Goal: Information Seeking & Learning: Find contact information

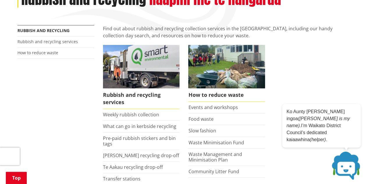
scroll to position [93, 0]
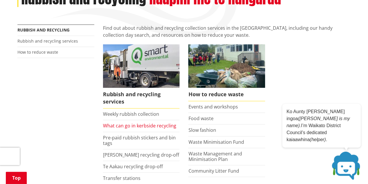
click at [137, 126] on link "What can go in kerbside recycling" at bounding box center [139, 125] width 73 height 6
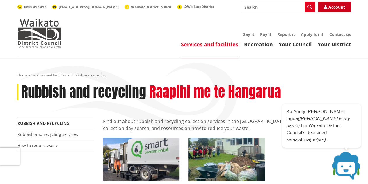
click at [343, 8] on link "Account" at bounding box center [334, 7] width 33 height 10
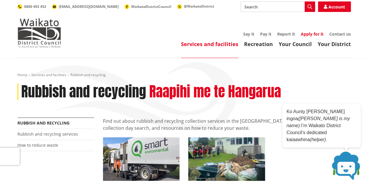
click at [316, 35] on link "Apply for it" at bounding box center [312, 34] width 23 height 6
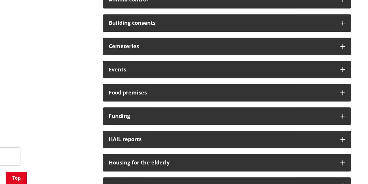
scroll to position [233, 0]
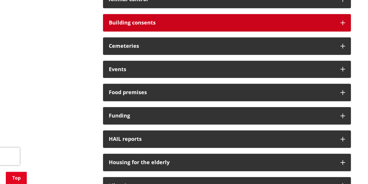
click at [345, 22] on div "Building consents" at bounding box center [227, 22] width 248 height 17
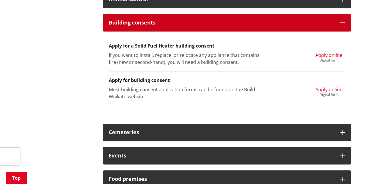
click at [345, 22] on icon at bounding box center [343, 22] width 5 height 5
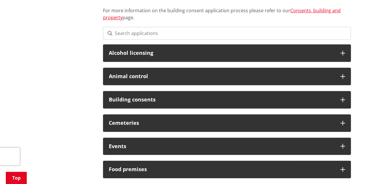
scroll to position [156, 0]
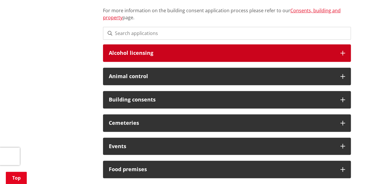
click at [122, 52] on h3 "Alcohol licensing" at bounding box center [222, 53] width 226 height 6
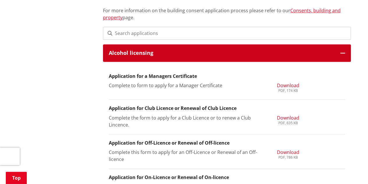
click at [122, 52] on h3 "Alcohol licensing" at bounding box center [222, 53] width 226 height 6
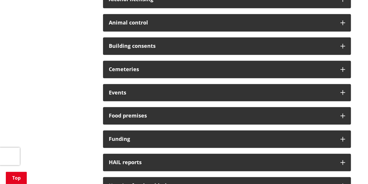
scroll to position [212, 0]
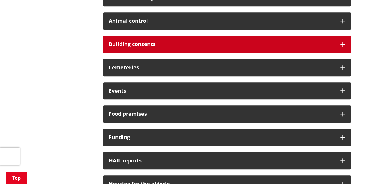
click at [117, 48] on div "Building consents" at bounding box center [227, 44] width 248 height 17
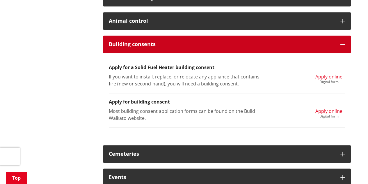
click at [117, 48] on div "Building consents" at bounding box center [227, 44] width 248 height 17
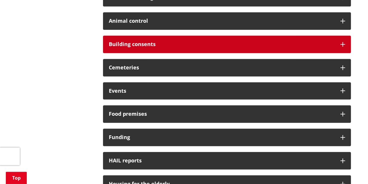
click at [117, 48] on div "Building consents" at bounding box center [227, 44] width 248 height 17
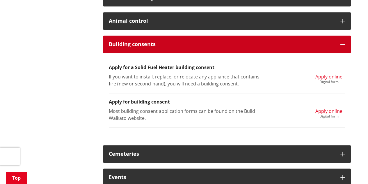
click at [117, 48] on div "Building consents" at bounding box center [227, 44] width 248 height 17
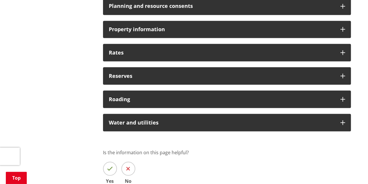
scroll to position [506, 0]
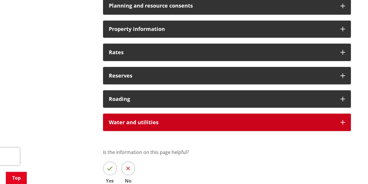
click at [130, 124] on h3 "Water and utilities" at bounding box center [222, 122] width 226 height 6
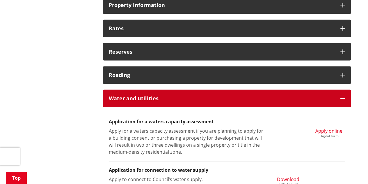
scroll to position [529, 0]
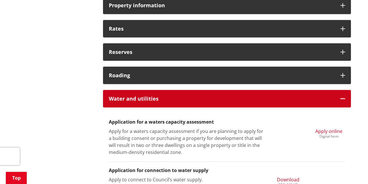
click at [125, 97] on h3 "Water and utilities" at bounding box center [222, 98] width 226 height 6
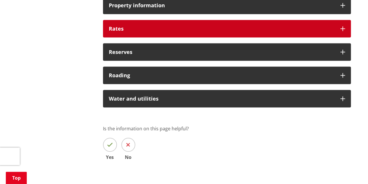
click at [136, 27] on h3 "Rates" at bounding box center [222, 29] width 226 height 6
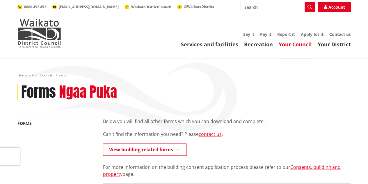
scroll to position [0, 0]
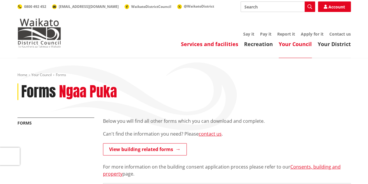
click at [232, 44] on link "Services and facilities" at bounding box center [209, 43] width 57 height 7
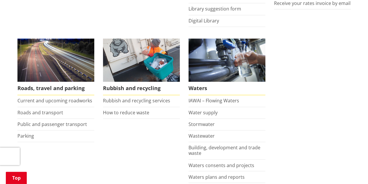
scroll to position [397, 0]
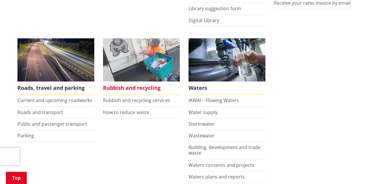
click at [147, 85] on span "Rubbish and recycling" at bounding box center [141, 87] width 77 height 13
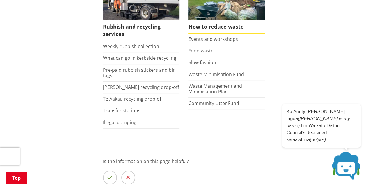
scroll to position [156, 0]
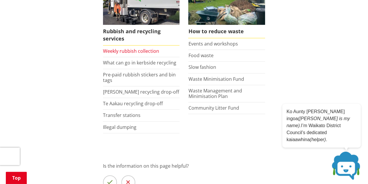
click at [137, 53] on link "Weekly rubbish collection" at bounding box center [131, 51] width 56 height 6
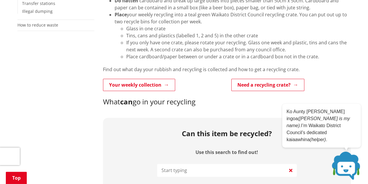
scroll to position [183, 0]
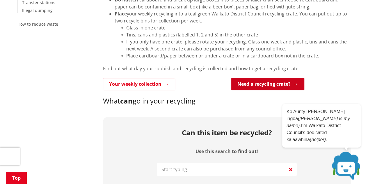
click at [260, 84] on link "Need a recycling crate?" at bounding box center [267, 84] width 73 height 12
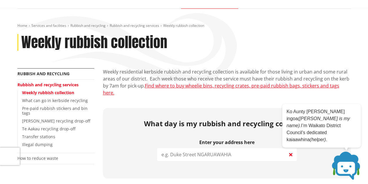
scroll to position [50, 0]
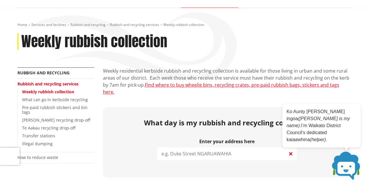
click at [230, 80] on p "Weekly residential kerbside rubbish and recycling collection is available for t…" at bounding box center [227, 81] width 248 height 28
click at [220, 85] on link "Find where to buy wheelie bins, recycling crates, pre-paid rubbish bags, sticke…" at bounding box center [221, 88] width 236 height 13
click at [217, 151] on input "search" at bounding box center [227, 153] width 140 height 13
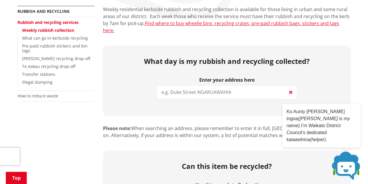
scroll to position [112, 0]
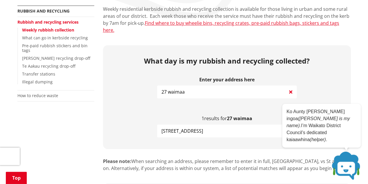
type input "27 waimaa"
click at [224, 124] on button "27 Waimaa Lane POKENO" at bounding box center [227, 130] width 140 height 13
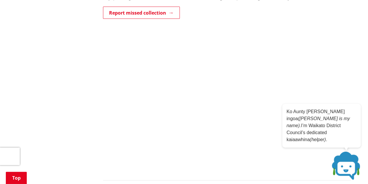
scroll to position [642, 0]
click at [355, 110] on icon "Close" at bounding box center [356, 108] width 3 height 3
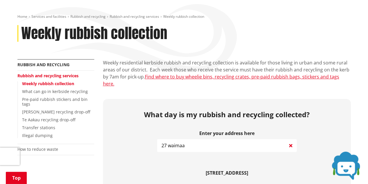
scroll to position [0, 0]
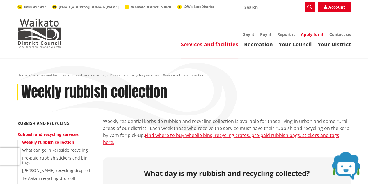
click at [316, 32] on link "Apply for it" at bounding box center [312, 34] width 23 height 6
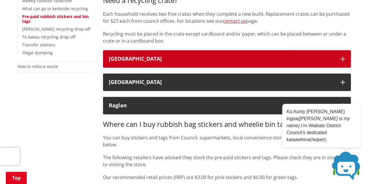
scroll to position [126, 0]
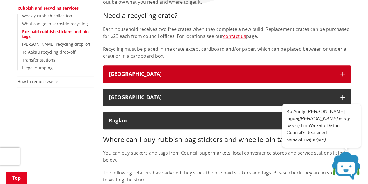
click at [139, 76] on div "[GEOGRAPHIC_DATA]" at bounding box center [222, 74] width 226 height 6
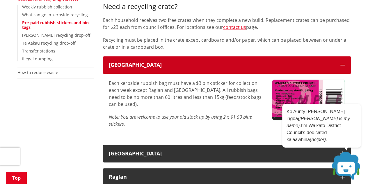
scroll to position [135, 0]
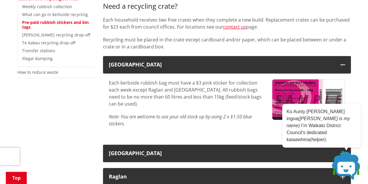
click at [206, 76] on div "Each kerbside rubbish bag must have a $3 pink sticker for collection each week …" at bounding box center [227, 105] width 248 height 65
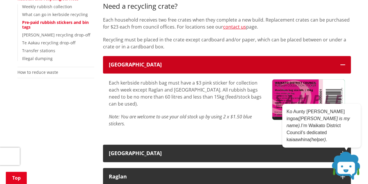
click at [207, 72] on button "Waikato District" at bounding box center [227, 64] width 248 height 17
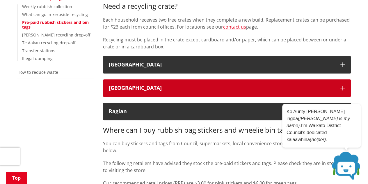
click at [186, 91] on button "Tuakau" at bounding box center [227, 87] width 248 height 17
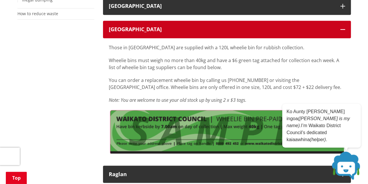
scroll to position [194, 0]
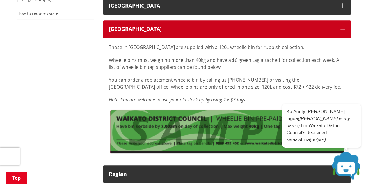
click at [167, 30] on div "Tuakau" at bounding box center [222, 29] width 226 height 6
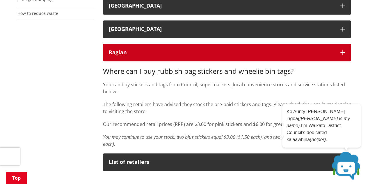
click at [161, 54] on div "Raglan" at bounding box center [222, 52] width 226 height 6
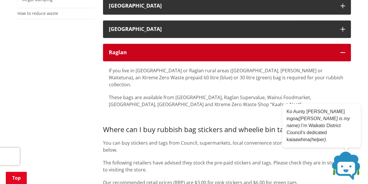
click at [161, 54] on div "Raglan" at bounding box center [222, 52] width 226 height 6
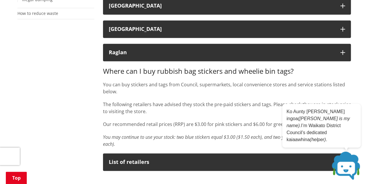
click at [164, 79] on div "Where can I buy rubbish bag stickers and wheelie bin tags? You can buy stickers…" at bounding box center [227, 107] width 248 height 81
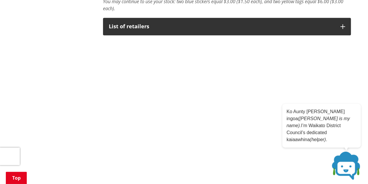
scroll to position [329, 0]
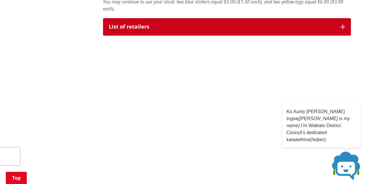
click at [154, 33] on button "List of retailers" at bounding box center [227, 26] width 248 height 17
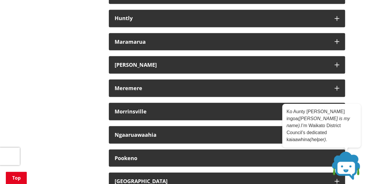
scroll to position [534, 0]
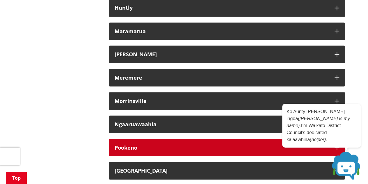
click at [118, 149] on div "Pookeno" at bounding box center [222, 147] width 214 height 6
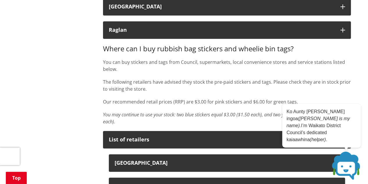
scroll to position [197, 0]
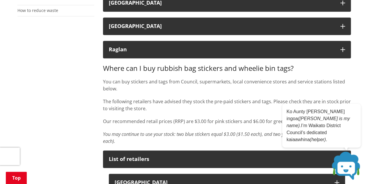
click at [148, 93] on div "Where can I buy rubbish bag stickers and wheelie bin tags? You can buy stickers…" at bounding box center [227, 104] width 248 height 81
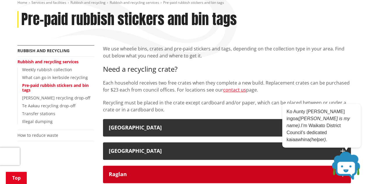
scroll to position [72, 0]
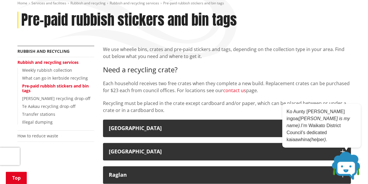
click at [237, 91] on link "contact us" at bounding box center [234, 90] width 23 height 6
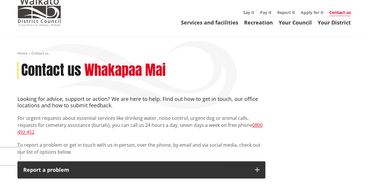
scroll to position [22, 0]
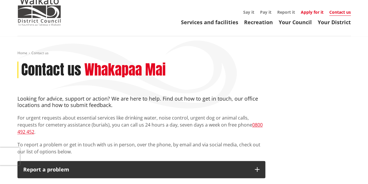
click at [311, 12] on link "Apply for it" at bounding box center [312, 12] width 23 height 6
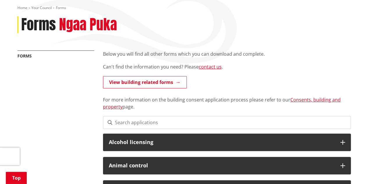
scroll to position [69, 0]
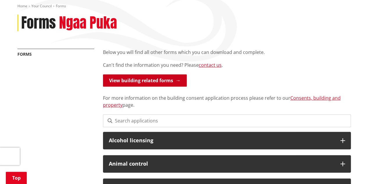
click at [140, 85] on link "View building related forms" at bounding box center [145, 80] width 84 height 12
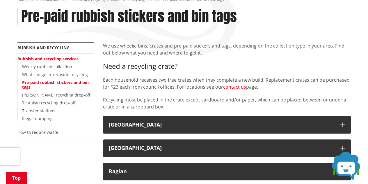
scroll to position [76, 0]
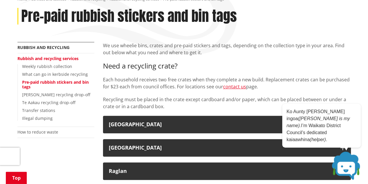
click at [152, 96] on p "Recycling must be placed in the crate except cardboard and/or paper, which can …" at bounding box center [227, 103] width 248 height 14
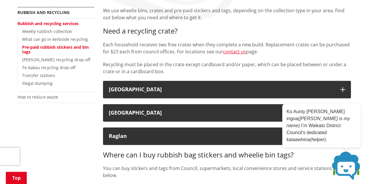
scroll to position [110, 0]
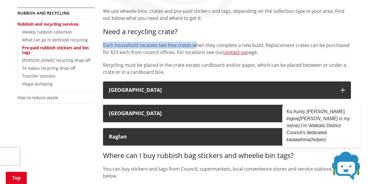
drag, startPoint x: 104, startPoint y: 46, endPoint x: 195, endPoint y: 47, distance: 91.1
click at [195, 47] on p "Each household receives two free crates when they complete a new build. Replace…" at bounding box center [227, 49] width 248 height 14
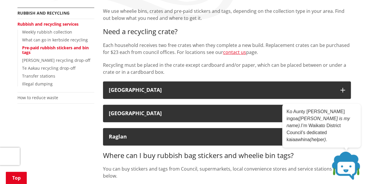
click at [252, 41] on div "We use wheelie bins, crates and pre-paid stickers and tags, depending on the co…" at bounding box center [227, 42] width 248 height 68
drag, startPoint x: 215, startPoint y: 46, endPoint x: 260, endPoint y: 43, distance: 44.7
click at [260, 43] on p "Each household receives two free crates when they complete a new build. Replace…" at bounding box center [227, 49] width 248 height 14
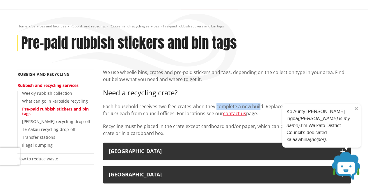
scroll to position [49, 0]
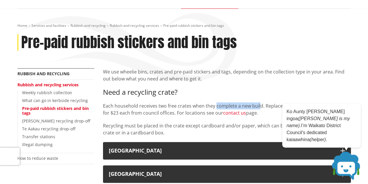
click at [233, 115] on link "contact us" at bounding box center [234, 112] width 23 height 6
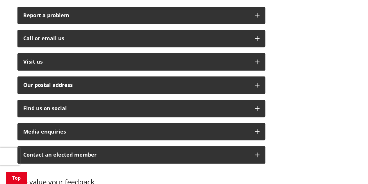
scroll to position [177, 0]
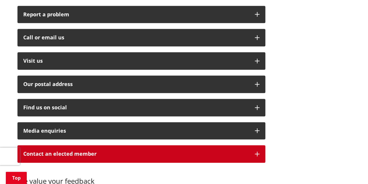
click at [152, 151] on p "Contact an elected member" at bounding box center [136, 154] width 226 height 6
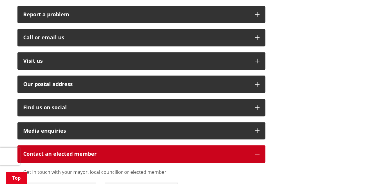
click at [152, 151] on p "Contact an elected member" at bounding box center [136, 154] width 226 height 6
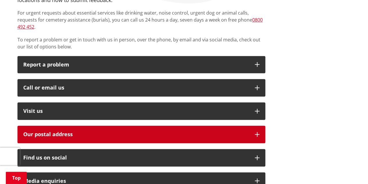
scroll to position [124, 0]
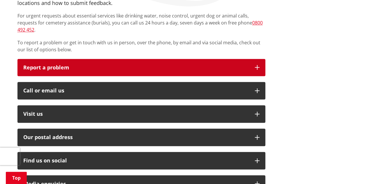
click at [138, 63] on button "Report a problem" at bounding box center [141, 67] width 248 height 17
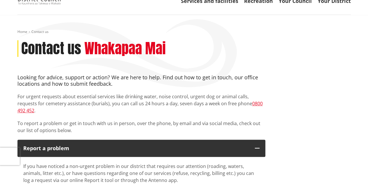
scroll to position [46, 0]
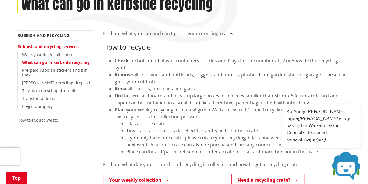
scroll to position [88, 0]
click at [244, 99] on span "cardboard and break up large boxes into pieces smaller than 50cm x 50cm. Cardbo…" at bounding box center [227, 98] width 224 height 13
click at [212, 107] on li "Place your weekly recycling into a teal green Waikato District Council recyclin…" at bounding box center [233, 130] width 236 height 49
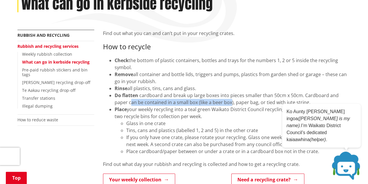
drag, startPoint x: 116, startPoint y: 99, endPoint x: 216, endPoint y: 99, distance: 100.1
click at [216, 99] on span "cardboard and break up large boxes into pieces smaller than 50cm x 50cm. Cardbo…" at bounding box center [227, 98] width 224 height 13
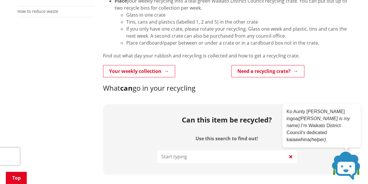
scroll to position [179, 0]
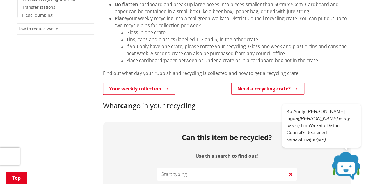
click at [144, 40] on li "Tins, cans and plastics (labelled 1, 2 and 5) in the other crate" at bounding box center [238, 39] width 225 height 7
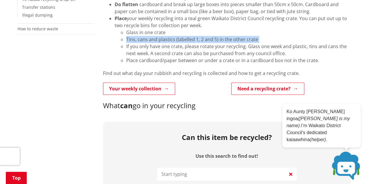
click at [144, 40] on li "Tins, cans and plastics (labelled 1, 2 and 5) in the other crate" at bounding box center [238, 39] width 225 height 7
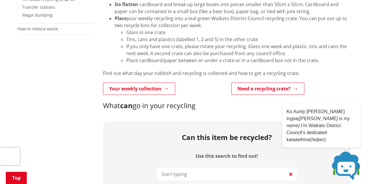
click at [155, 49] on li "If you only have one crate, please rotate your recycling. Glass one week and pl…" at bounding box center [238, 50] width 225 height 14
click at [212, 54] on li "If you only have one crate, please rotate your recycling. Glass one week and pl…" at bounding box center [238, 50] width 225 height 14
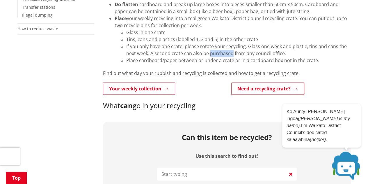
click at [212, 54] on li "If you only have one crate, please rotate your recycling. Glass one week and pl…" at bounding box center [238, 50] width 225 height 14
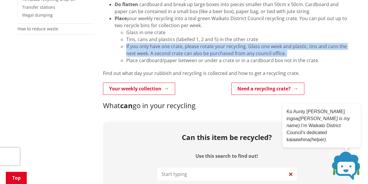
click at [212, 54] on li "If you only have one crate, please rotate your recycling. Glass one week and pl…" at bounding box center [238, 50] width 225 height 14
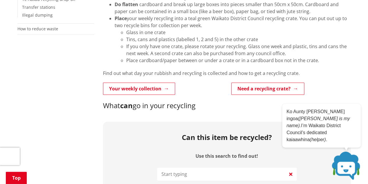
click at [195, 73] on p "Find out what day your rubbish and recycling is collected and how to get a recy…" at bounding box center [227, 73] width 248 height 7
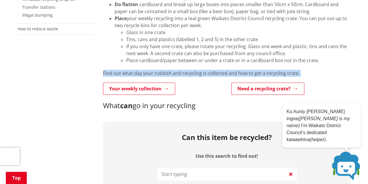
click at [195, 73] on p "Find out what day your rubbish and recycling is collected and how to get a recy…" at bounding box center [227, 73] width 248 height 7
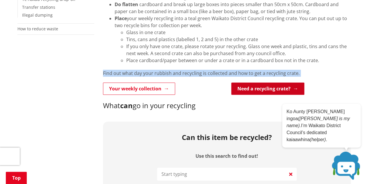
click at [282, 92] on link "Need a recycling crate?" at bounding box center [267, 88] width 73 height 12
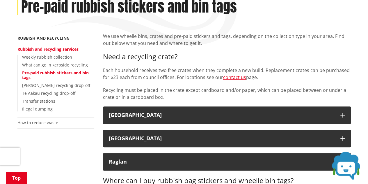
scroll to position [86, 0]
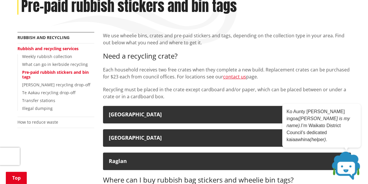
click at [218, 72] on p "Each household receives two free crates when they complete a new build. Replace…" at bounding box center [227, 73] width 248 height 14
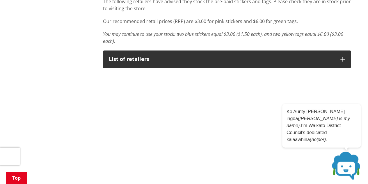
click at [350, 164] on span at bounding box center [346, 165] width 29 height 29
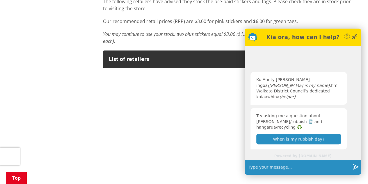
click at [282, 153] on div "Powered by helpfruit.com" at bounding box center [303, 156] width 116 height 7
click at [276, 169] on input "text" at bounding box center [298, 167] width 104 height 15
type input "I want to order creates"
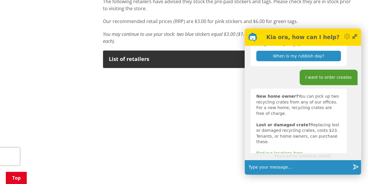
scroll to position [60, 0]
type input "where is your office in Pokeno"
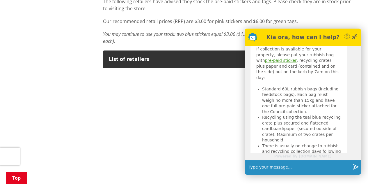
scroll to position [263, 0]
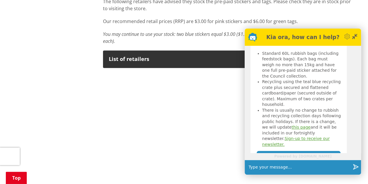
click at [292, 151] on button "I need a recycling bin" at bounding box center [299, 156] width 84 height 10
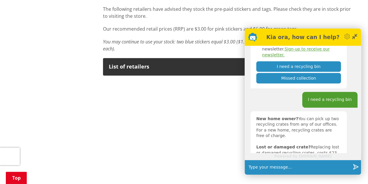
scroll to position [289, 0]
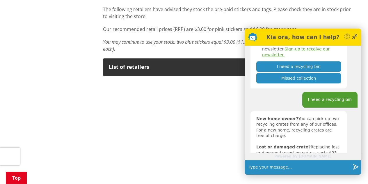
click at [282, 173] on link "Find our locations here." at bounding box center [280, 175] width 48 height 5
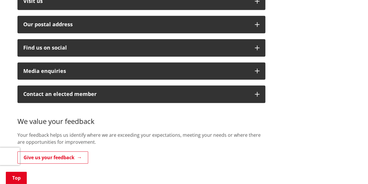
scroll to position [207, 0]
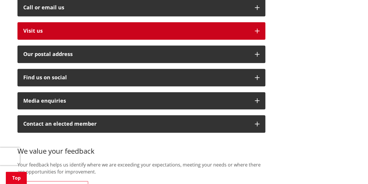
click at [104, 22] on button "Visit us" at bounding box center [141, 30] width 248 height 17
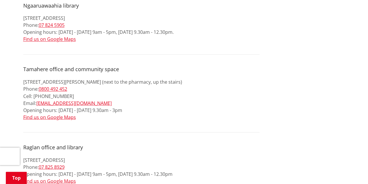
scroll to position [466, 0]
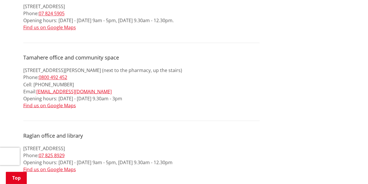
click at [227, 94] on p "Block C, Level 1, 65 Devine Road, Tamahere 3283 (next to the pharmacy, up the s…" at bounding box center [141, 88] width 236 height 42
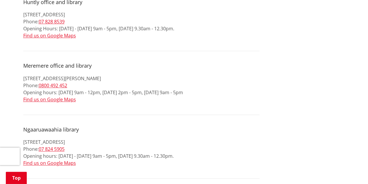
scroll to position [321, 0]
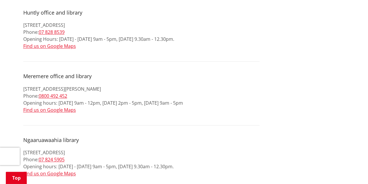
click at [227, 94] on p "17 Heather Green Avenue, Meremere 2474 Phone: 0800 492 452 Opening hours: Monda…" at bounding box center [141, 99] width 236 height 28
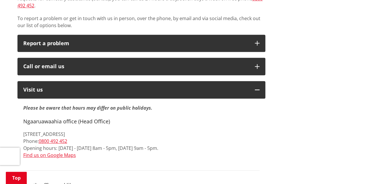
scroll to position [147, 0]
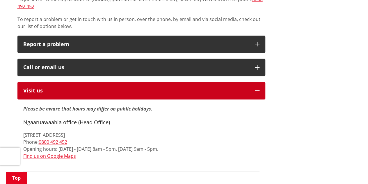
click at [232, 82] on button "Visit us" at bounding box center [141, 90] width 248 height 17
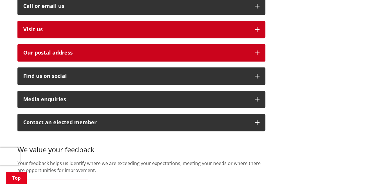
scroll to position [209, 0]
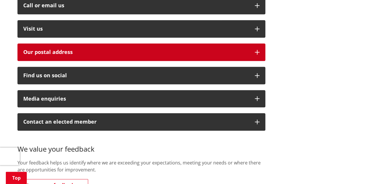
click at [193, 49] on h2 "Our postal address" at bounding box center [136, 52] width 226 height 6
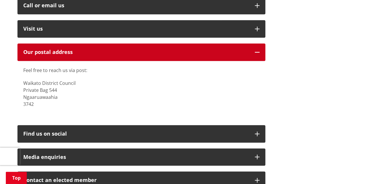
click at [193, 49] on h2 "Our postal address" at bounding box center [136, 52] width 226 height 6
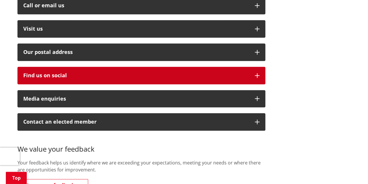
click at [188, 67] on button "Find us on social" at bounding box center [141, 75] width 248 height 17
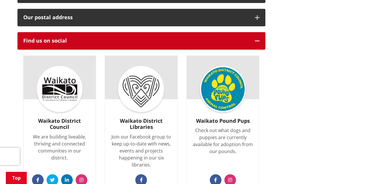
scroll to position [244, 0]
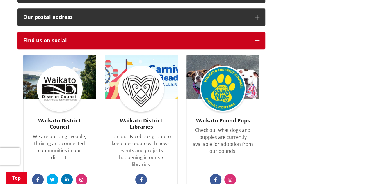
click at [193, 38] on div "Find us on social" at bounding box center [136, 41] width 226 height 6
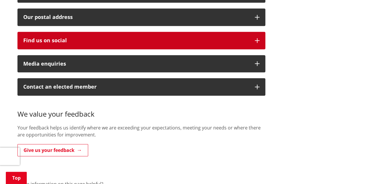
click at [193, 38] on div "Find us on social" at bounding box center [136, 41] width 226 height 6
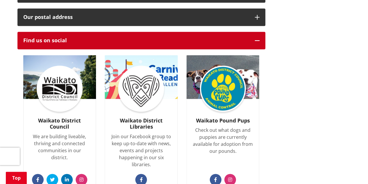
click at [193, 38] on div "Find us on social" at bounding box center [136, 41] width 226 height 6
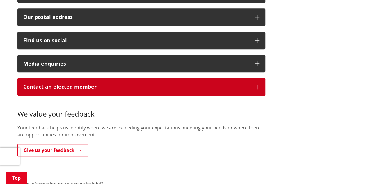
click at [180, 84] on p "Contact an elected member" at bounding box center [136, 87] width 226 height 6
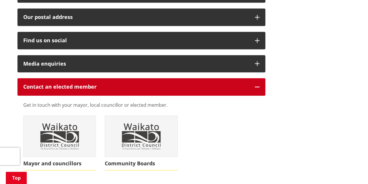
click at [180, 84] on p "Contact an elected member" at bounding box center [136, 87] width 226 height 6
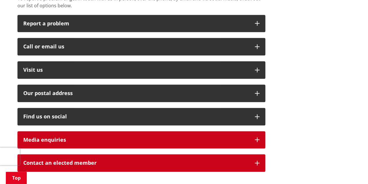
scroll to position [160, 0]
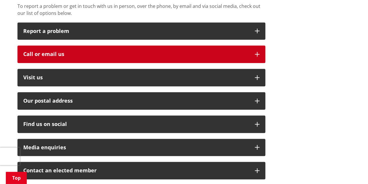
click at [179, 51] on div "Call or email us" at bounding box center [136, 54] width 226 height 6
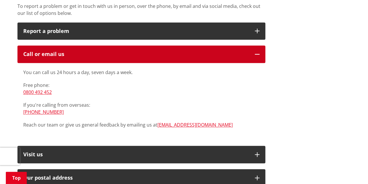
click at [126, 51] on div "Call or email us" at bounding box center [136, 54] width 226 height 6
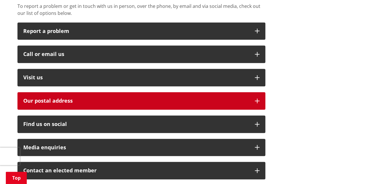
click at [116, 92] on button "Our postal address" at bounding box center [141, 100] width 248 height 17
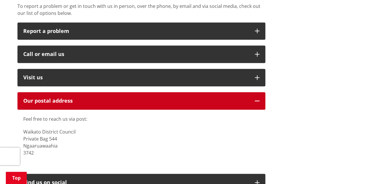
click at [116, 92] on button "Our postal address" at bounding box center [141, 100] width 248 height 17
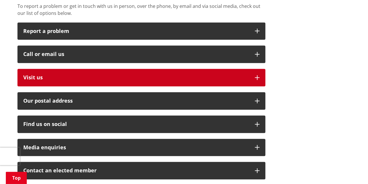
click at [106, 78] on button "Visit us" at bounding box center [141, 77] width 248 height 17
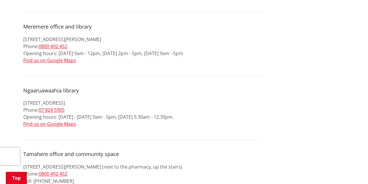
scroll to position [370, 0]
drag, startPoint x: 23, startPoint y: 31, endPoint x: 128, endPoint y: 35, distance: 104.9
click at [128, 35] on div "Please be aware that hours may differ on public holidays. Ngaaruawaahia office …" at bounding box center [141, 173] width 248 height 594
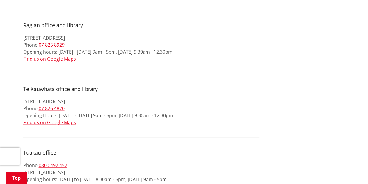
scroll to position [714, 0]
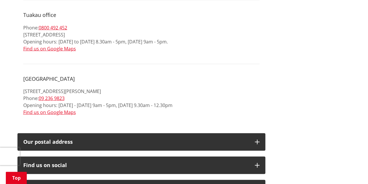
click at [31, 88] on p "72 George Street, Tuakau 2121 Phone: 09 236 9823 Opening hours: Monday - Friday…" at bounding box center [141, 102] width 236 height 28
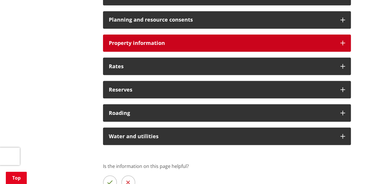
scroll to position [492, 0]
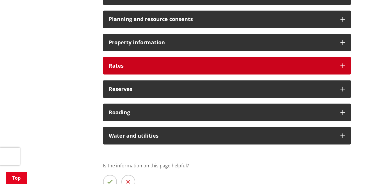
click at [161, 61] on div "Rates" at bounding box center [227, 65] width 248 height 17
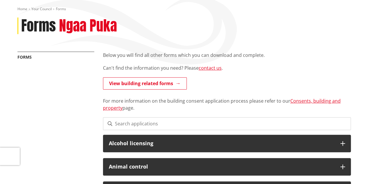
scroll to position [0, 0]
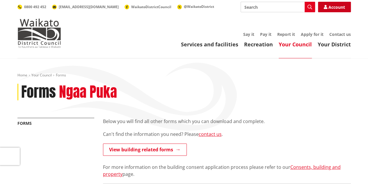
click at [328, 4] on link "Account" at bounding box center [334, 7] width 33 height 10
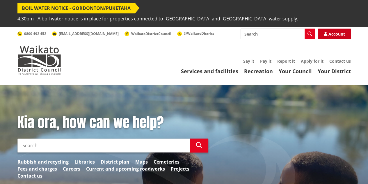
click at [335, 33] on link "Account" at bounding box center [334, 34] width 33 height 10
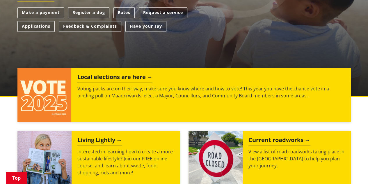
scroll to position [277, 0]
